Goal: Understand site structure

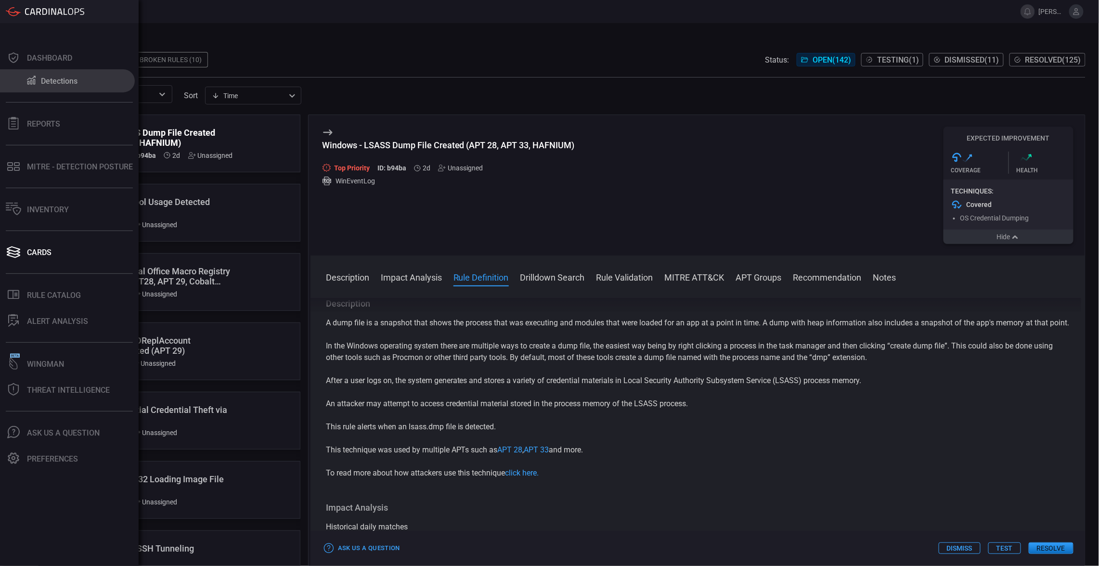
scroll to position [252, 0]
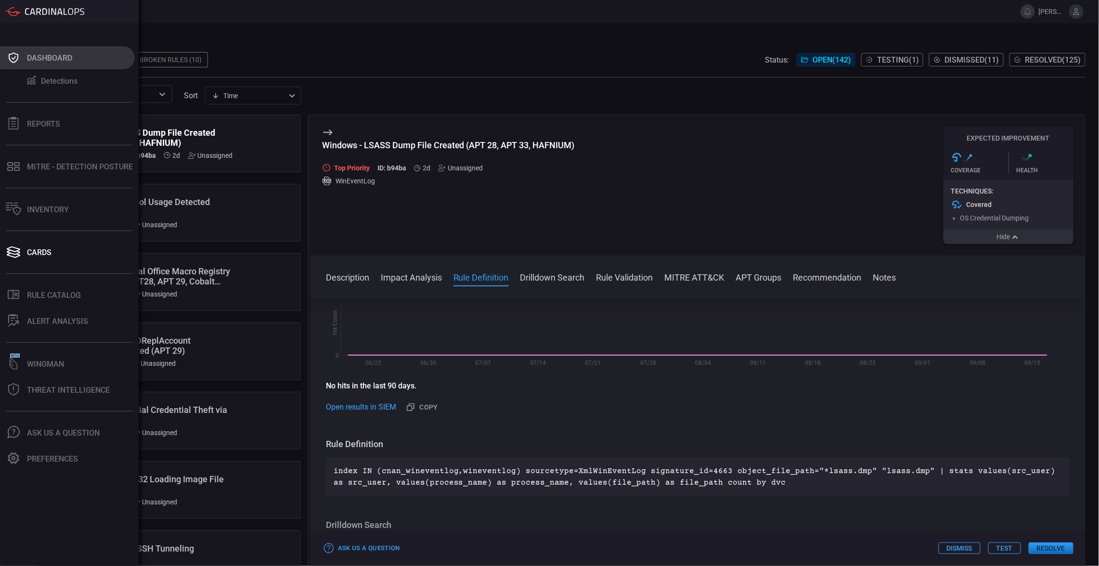
click at [48, 60] on div "Dashboard" at bounding box center [49, 57] width 45 height 9
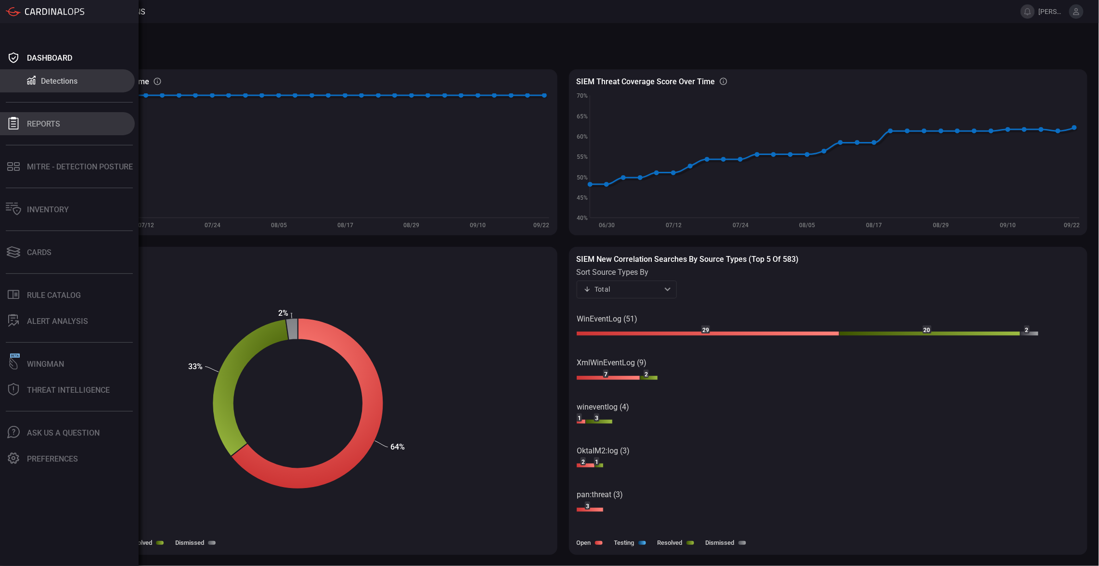
click at [15, 130] on div at bounding box center [13, 123] width 15 height 13
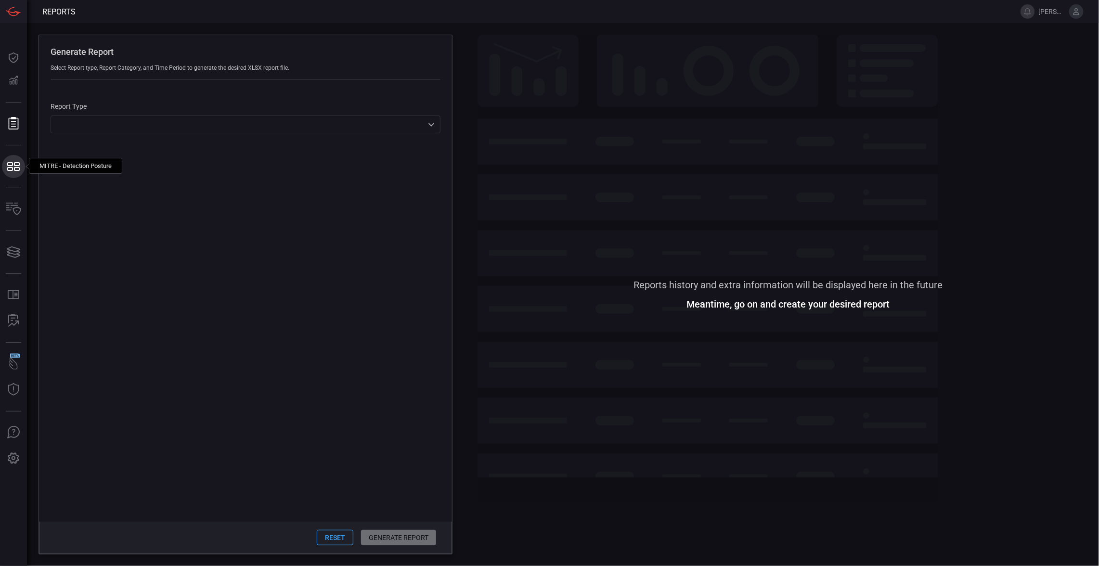
click at [13, 175] on button "MITRE - Detection Posture MITRE - Detection Posture" at bounding box center [13, 166] width 23 height 23
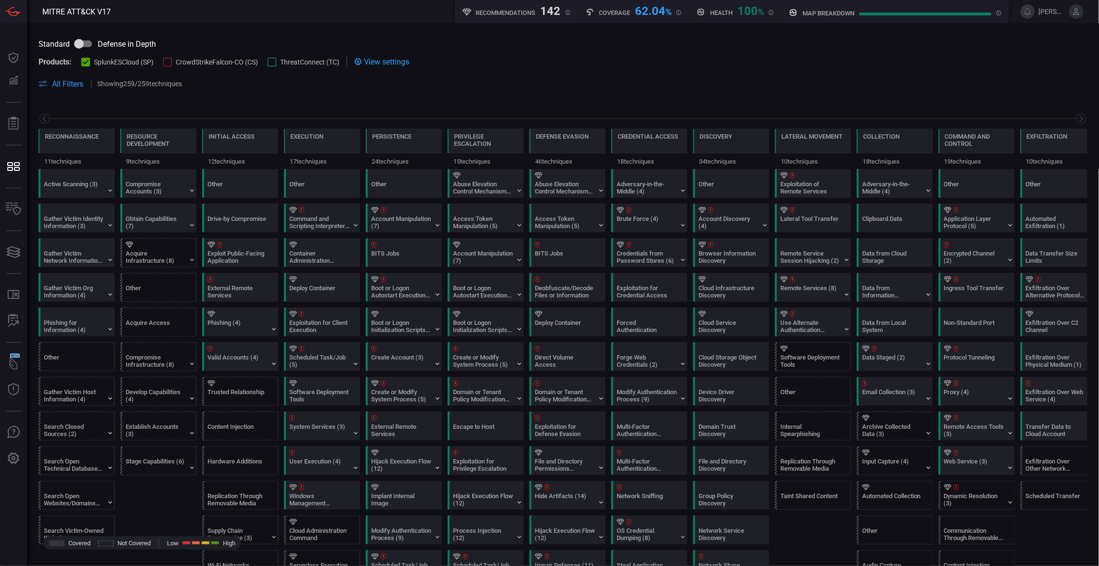
scroll to position [0, 104]
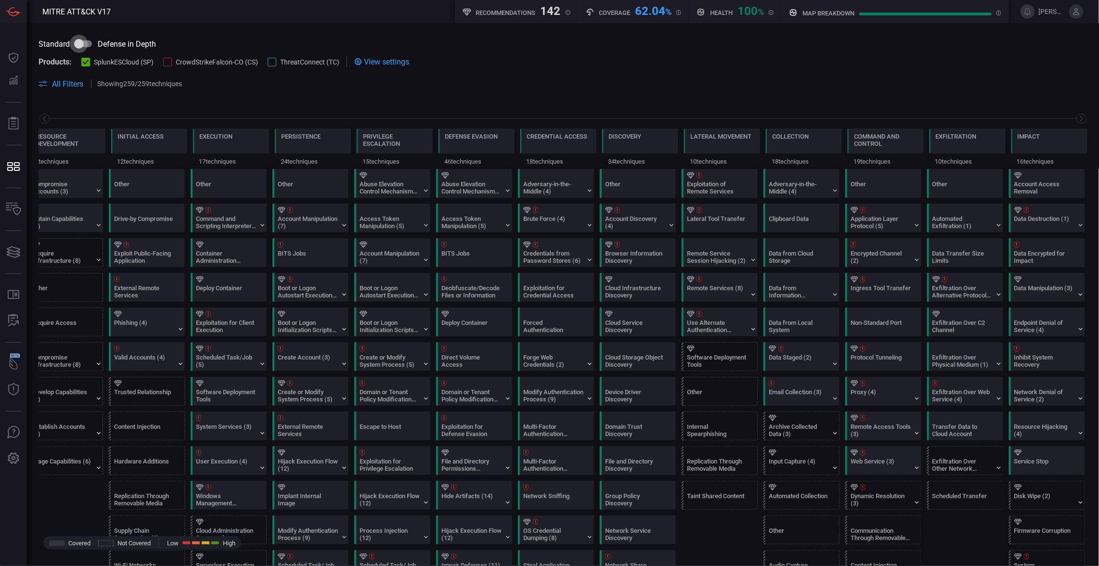
click at [82, 42] on input "checkbox" at bounding box center [79, 44] width 55 height 18
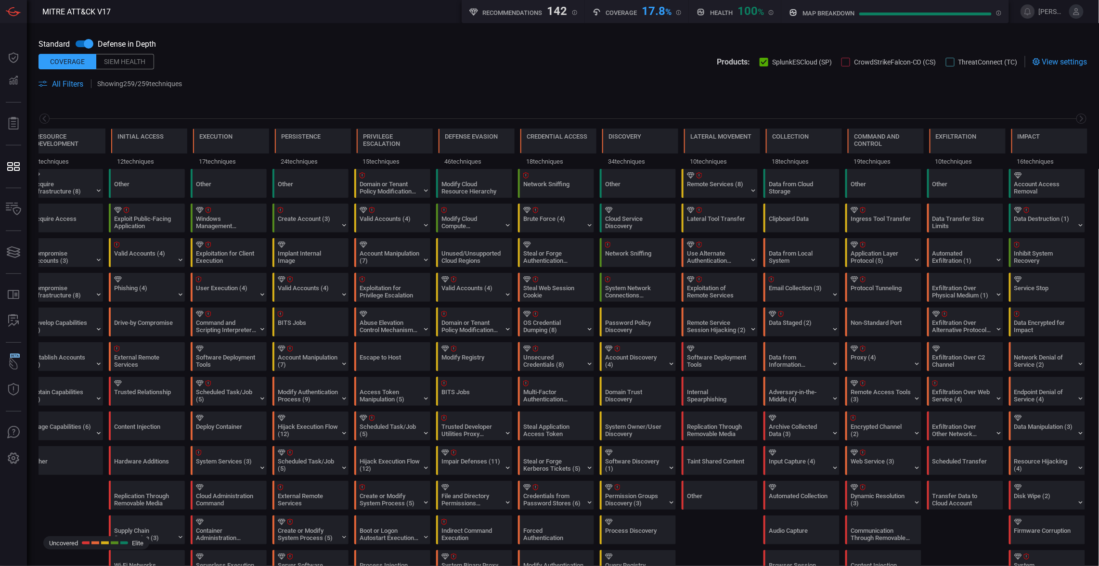
click at [383, 88] on span at bounding box center [639, 84] width 898 height 12
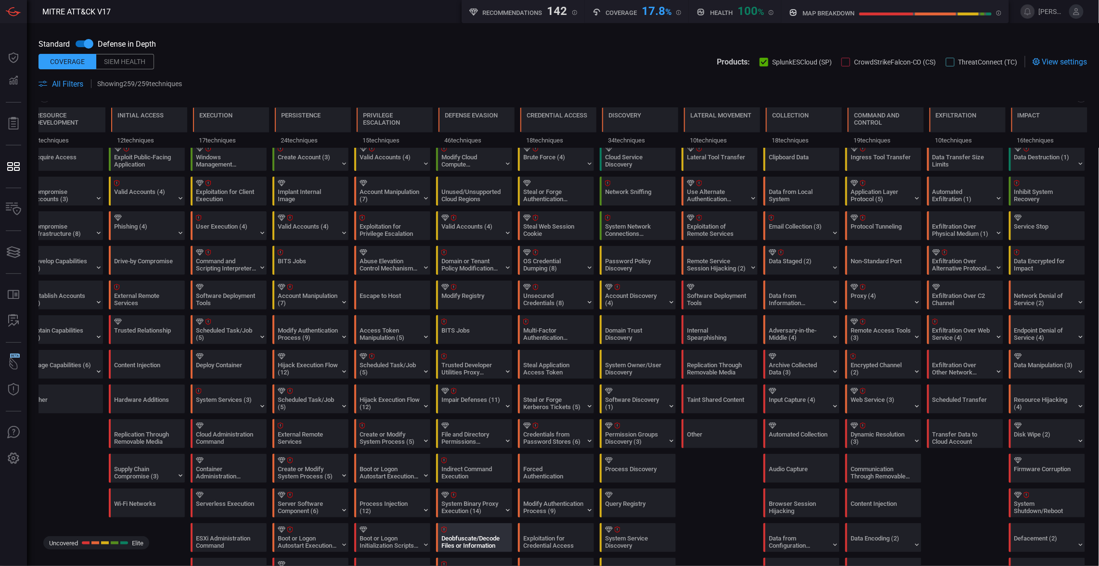
scroll to position [0, 0]
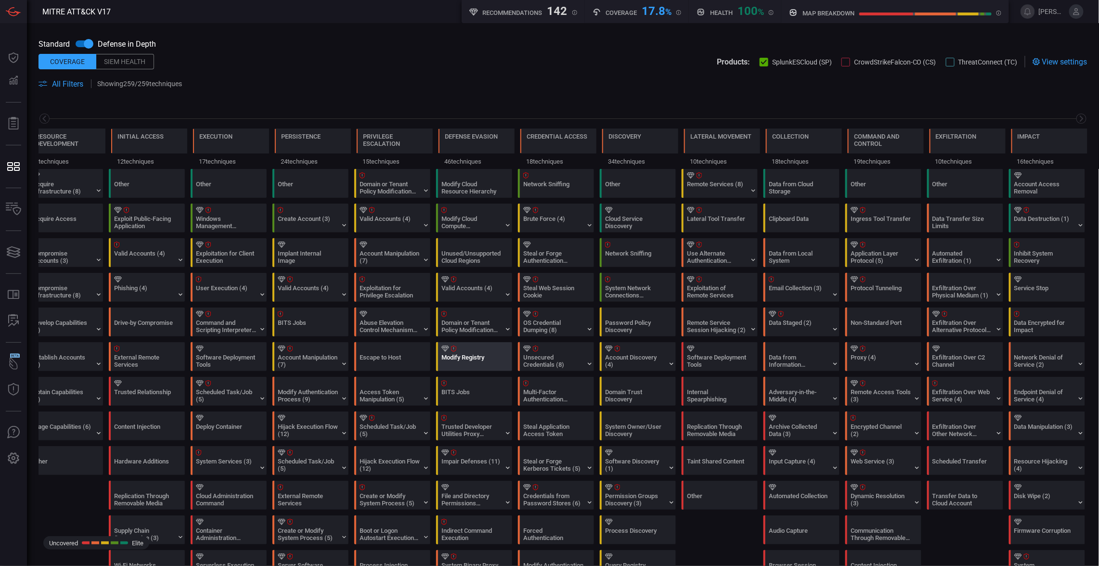
click at [455, 348] on div at bounding box center [476, 349] width 69 height 6
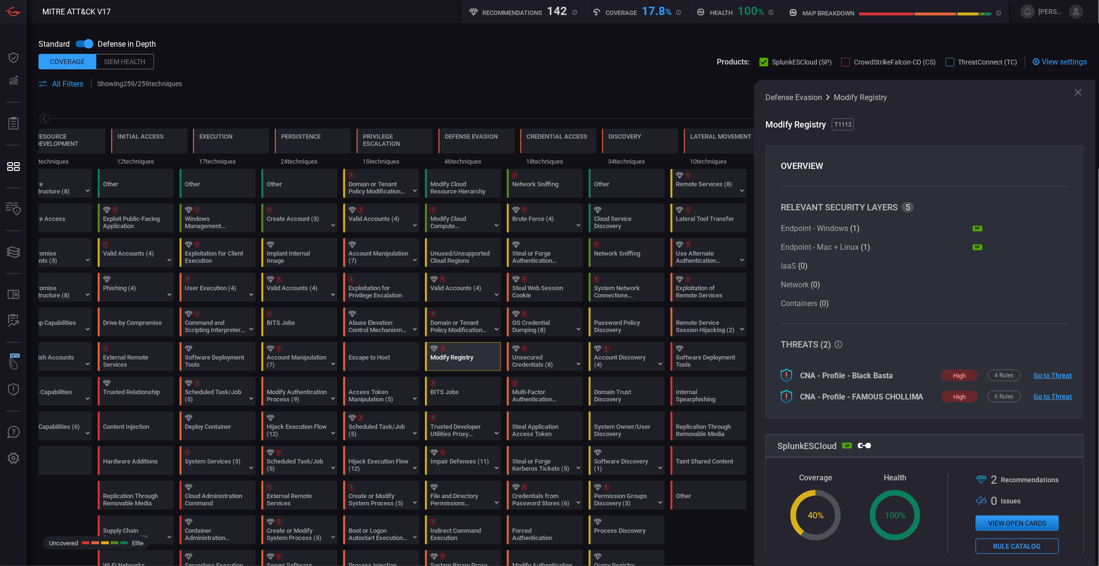
click at [1083, 94] on icon at bounding box center [1079, 93] width 12 height 12
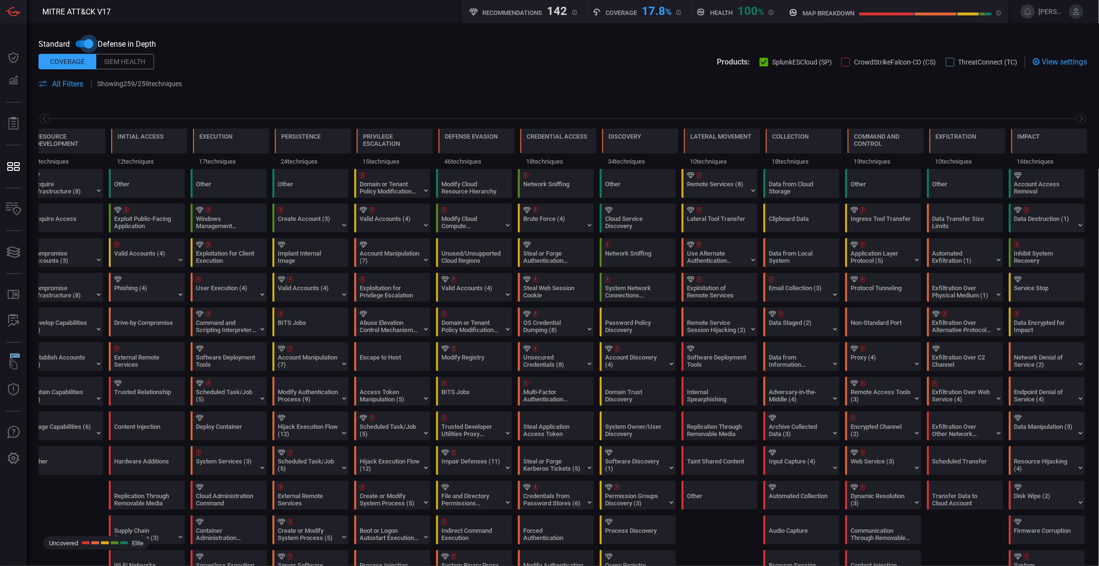
click at [80, 44] on input "checkbox" at bounding box center [88, 44] width 55 height 18
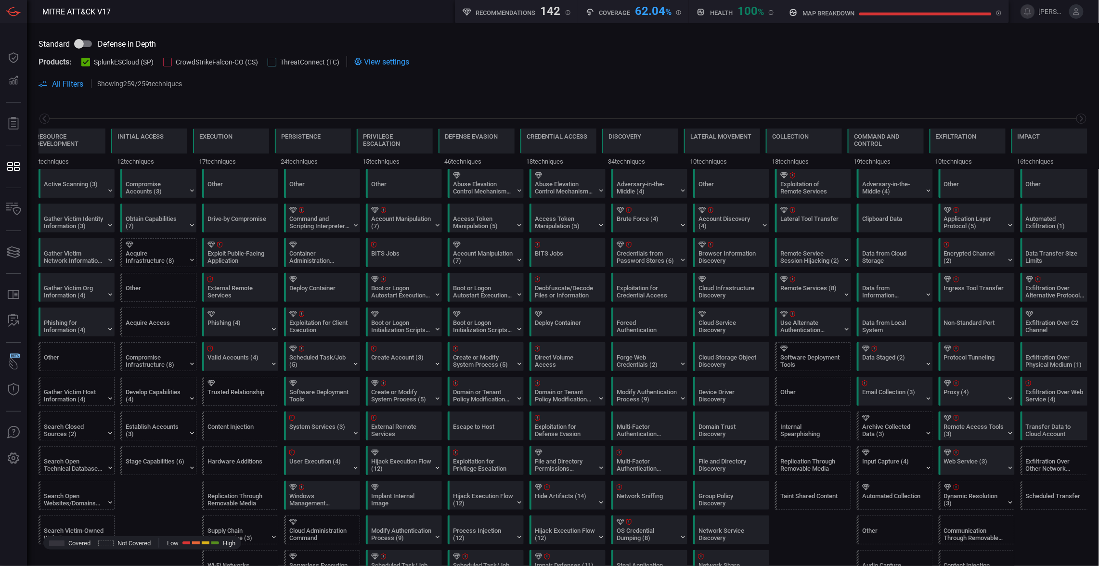
scroll to position [0, 104]
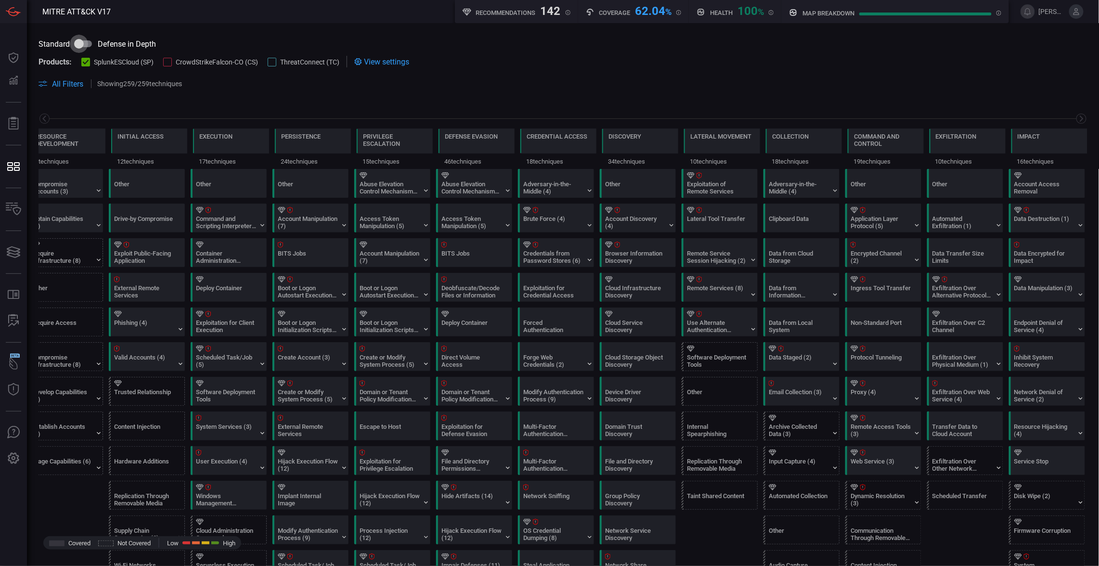
click at [92, 44] on input "checkbox" at bounding box center [79, 44] width 55 height 18
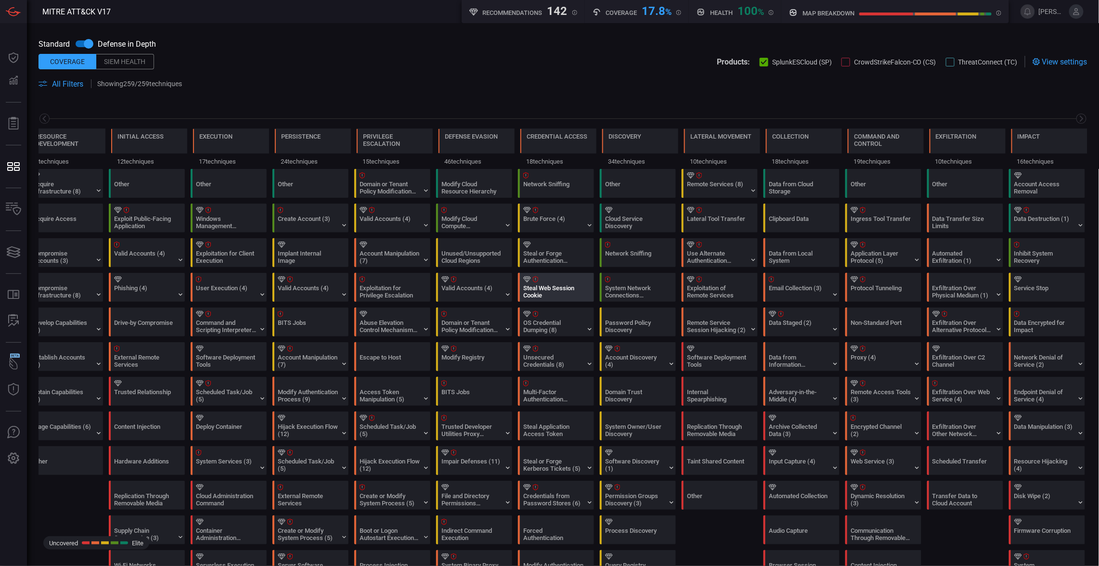
click at [537, 285] on div "Steal Web Session Cookie" at bounding box center [553, 292] width 60 height 14
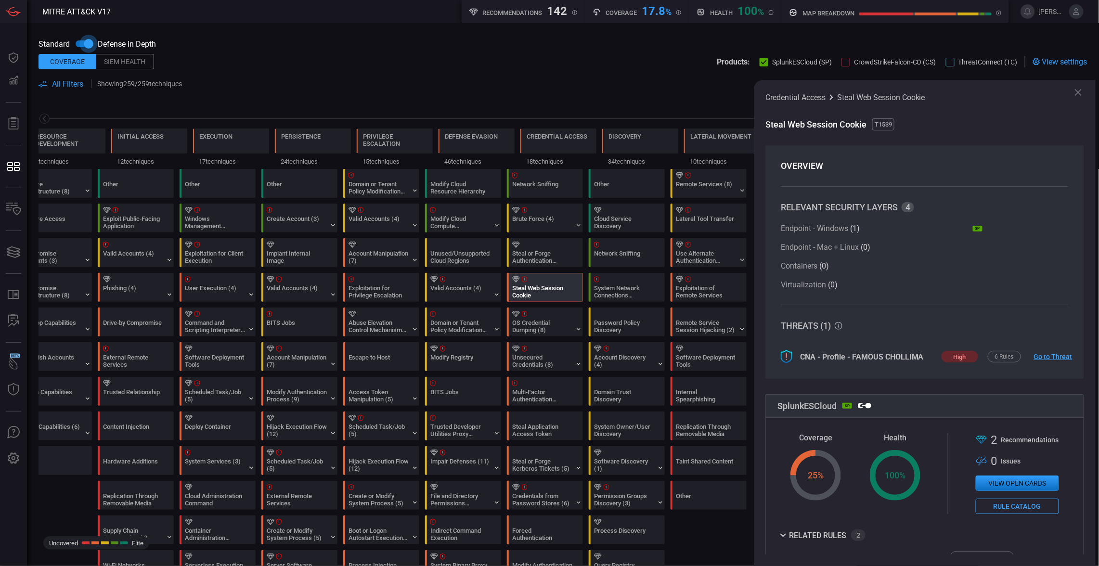
click at [79, 43] on input "checkbox" at bounding box center [88, 44] width 55 height 18
